Goal: Task Accomplishment & Management: Manage account settings

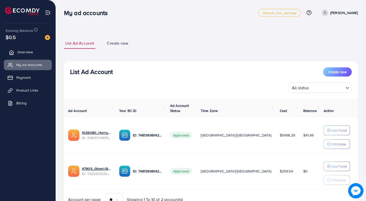
click at [27, 53] on span "Overview" at bounding box center [25, 52] width 15 height 5
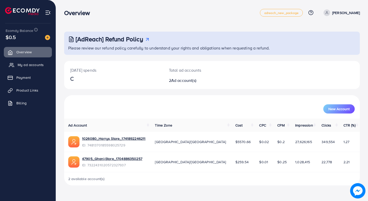
click at [32, 65] on span "My ad accounts" at bounding box center [31, 64] width 26 height 5
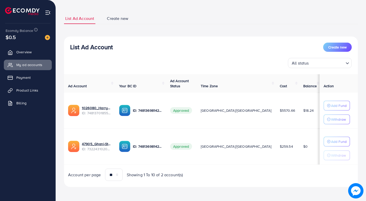
scroll to position [25, 0]
click at [48, 39] on img at bounding box center [47, 37] width 5 height 5
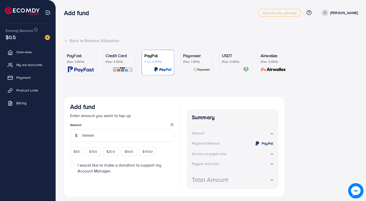
click at [80, 58] on p "PayFast" at bounding box center [80, 56] width 27 height 6
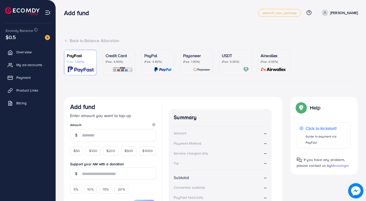
click at [75, 141] on div at bounding box center [76, 135] width 12 height 12
click at [76, 146] on div "$50 $100 $200 $500 $1000" at bounding box center [113, 149] width 86 height 11
click at [76, 149] on span "$50" at bounding box center [77, 150] width 6 height 5
type input "**"
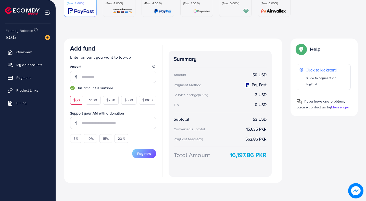
scroll to position [59, 0]
click at [137, 158] on button "Pay now" at bounding box center [144, 153] width 24 height 9
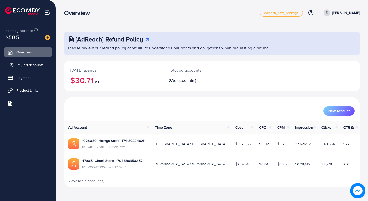
click at [19, 65] on span "My ad accounts" at bounding box center [31, 64] width 26 height 5
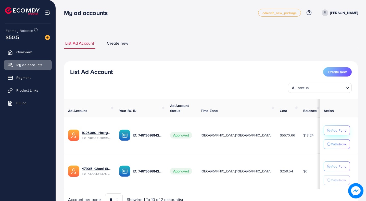
click at [327, 128] on div "Add Fund" at bounding box center [337, 130] width 20 height 6
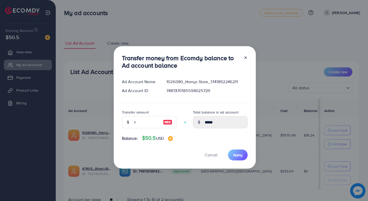
click at [169, 125] on div at bounding box center [168, 122] width 18 height 12
click at [169, 125] on img at bounding box center [167, 122] width 9 height 6
type input "**"
type input "*****"
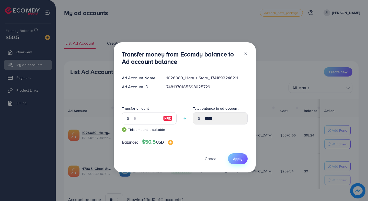
click at [230, 156] on button "Apply" at bounding box center [238, 158] width 20 height 11
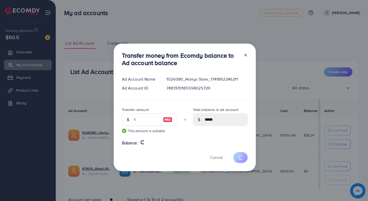
type input "*****"
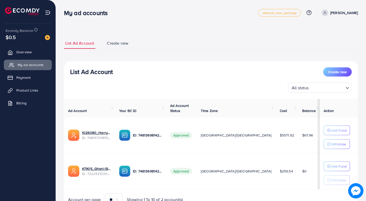
click at [28, 63] on span "My ad accounts" at bounding box center [31, 64] width 26 height 5
click at [28, 53] on span "Overview" at bounding box center [25, 52] width 15 height 5
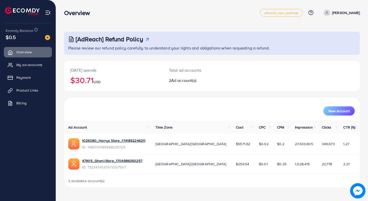
click at [29, 59] on ul "Overview My ad accounts Payment Product Links Billing" at bounding box center [28, 79] width 56 height 69
click at [26, 65] on span "My ad accounts" at bounding box center [31, 64] width 26 height 5
